Goal: Go to known website: Access a specific website the user already knows

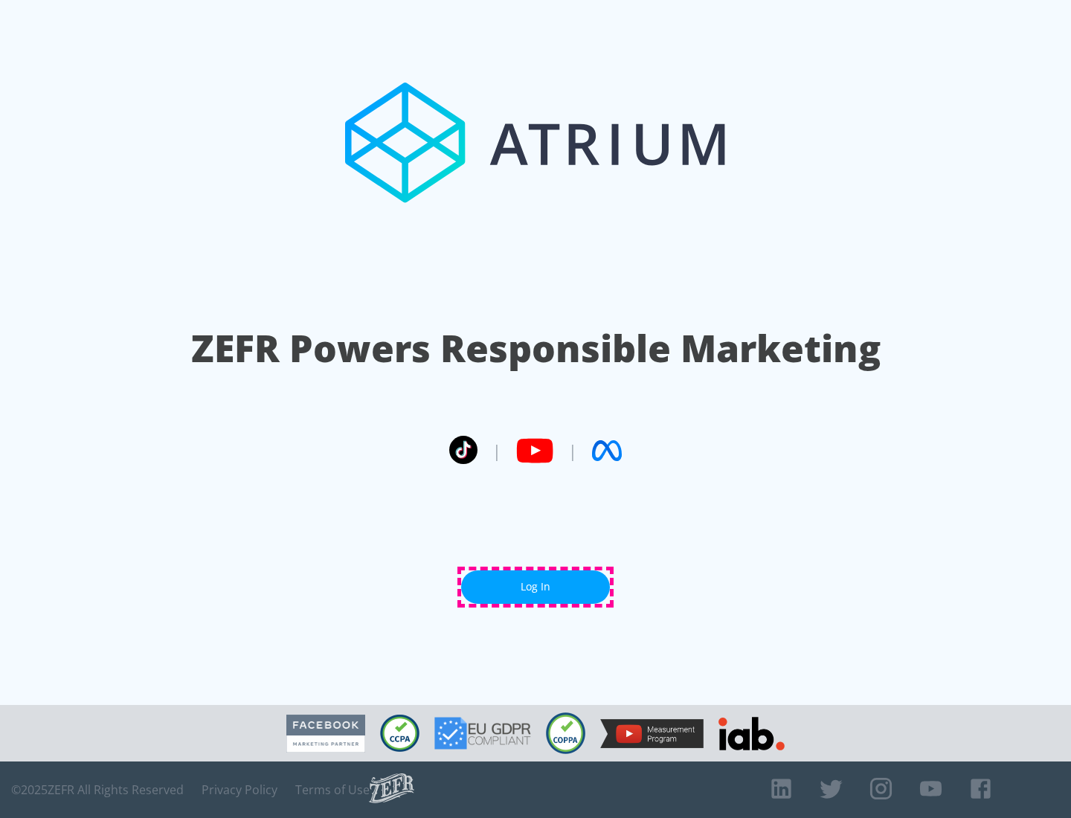
click at [535, 587] on link "Log In" at bounding box center [535, 586] width 149 height 33
